Goal: Task Accomplishment & Management: Complete application form

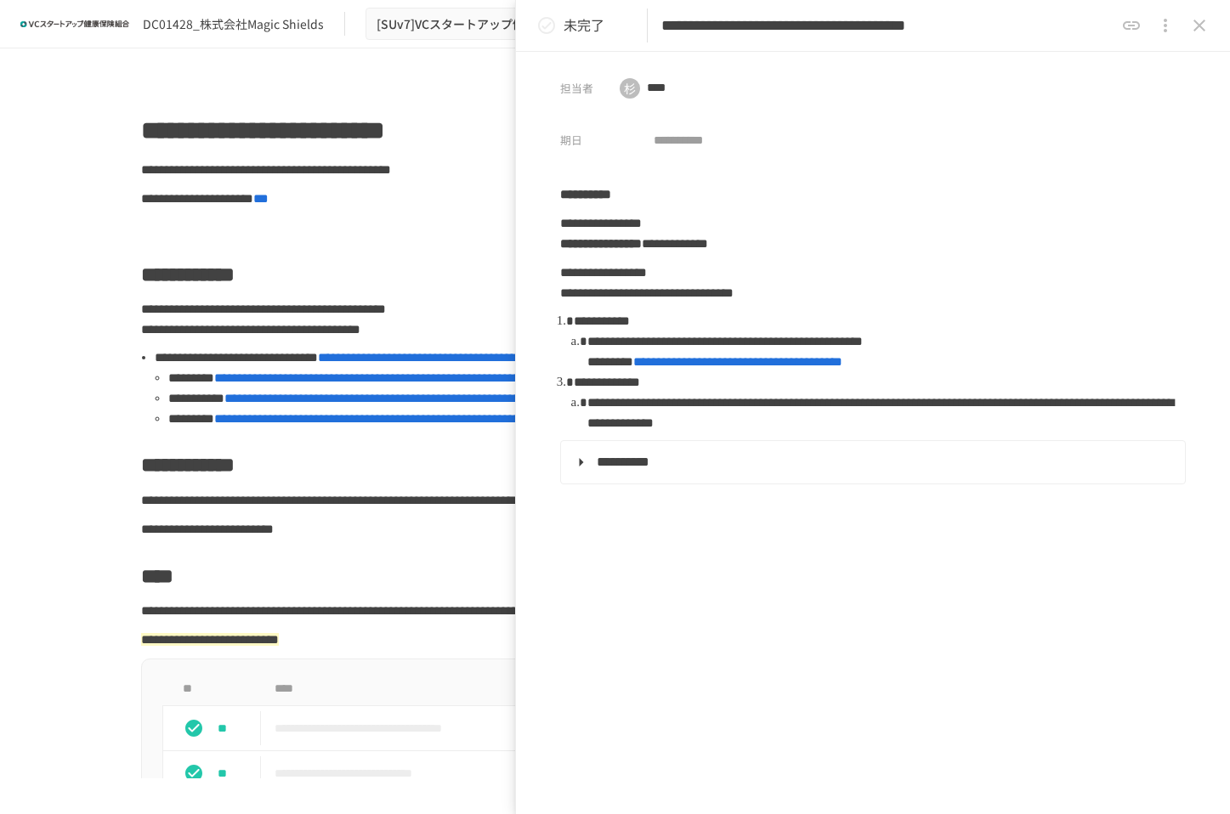
scroll to position [785, 0]
click at [1200, 15] on icon "close drawer" at bounding box center [1199, 25] width 20 height 20
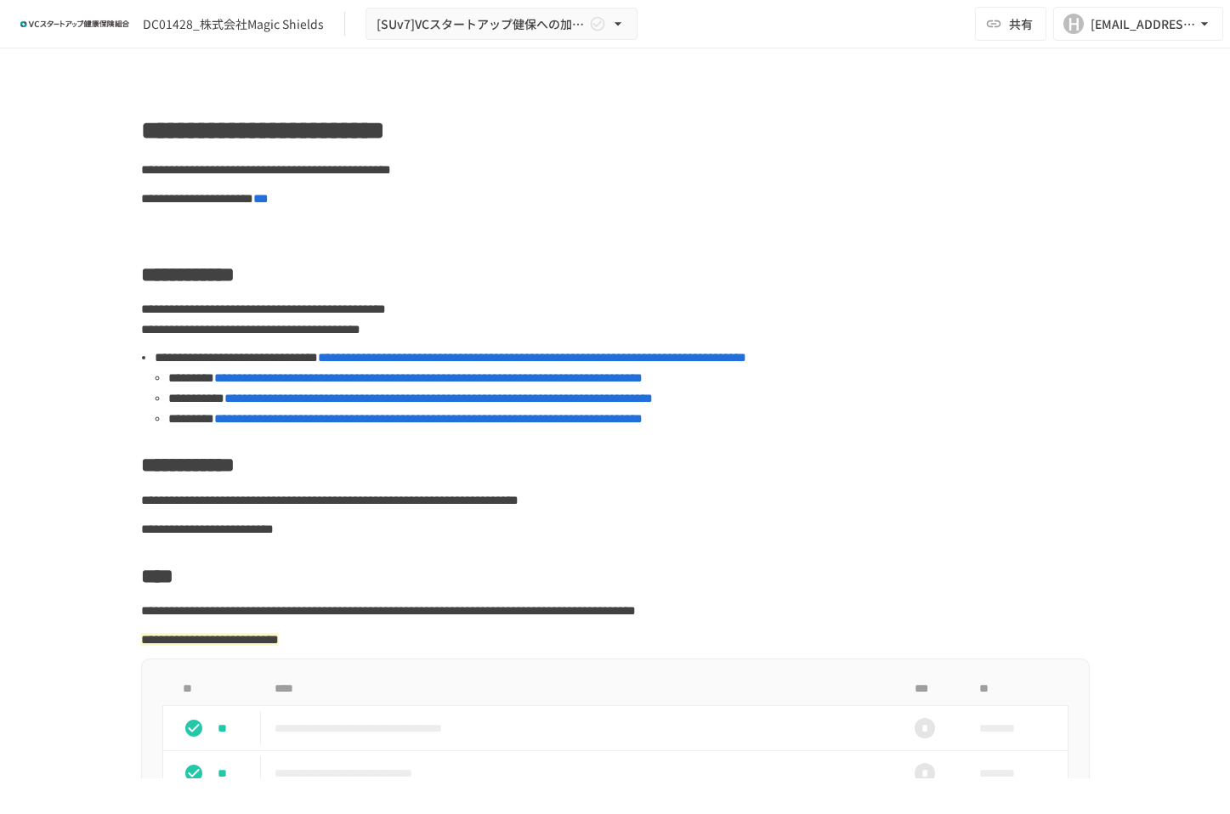
click at [326, 383] on span "**********" at bounding box center [428, 377] width 428 height 13
